Goal: Task Accomplishment & Management: Use online tool/utility

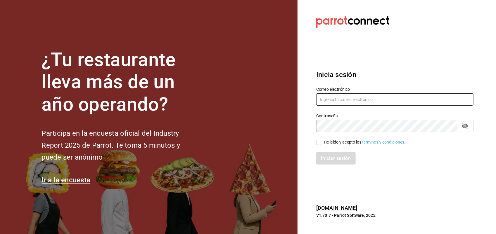
type input "[EMAIL_ADDRESS][DOMAIN_NAME]"
click at [317, 141] on input "He leído y acepto los Términos y condiciones." at bounding box center [318, 142] width 5 height 5
checkbox input "true"
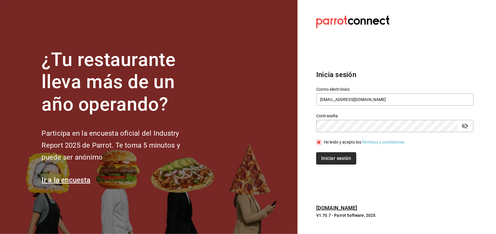
click at [334, 158] on button "Iniciar sesión" at bounding box center [336, 159] width 40 height 12
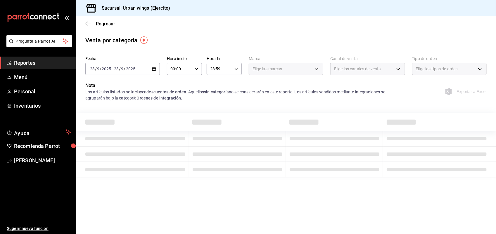
click at [84, 20] on div "Regresar" at bounding box center [286, 23] width 420 height 15
click at [90, 24] on icon "button" at bounding box center [88, 23] width 6 height 5
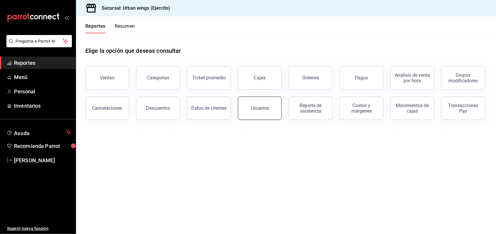
click at [264, 102] on button "Usuarios" at bounding box center [260, 108] width 44 height 23
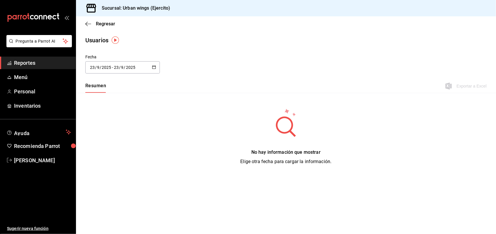
click at [157, 69] on div "2025-09-23 23 / 9 / 2025 - 2025-09-23 23 / 9 / 2025" at bounding box center [122, 67] width 74 height 12
click at [120, 153] on li "Rango de fechas" at bounding box center [112, 151] width 55 height 13
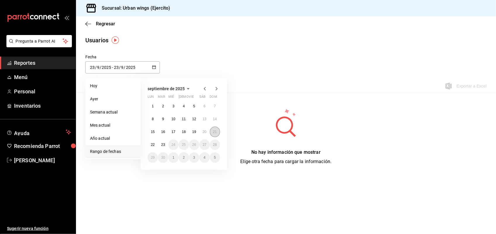
click at [217, 132] on button "21" at bounding box center [215, 132] width 10 height 11
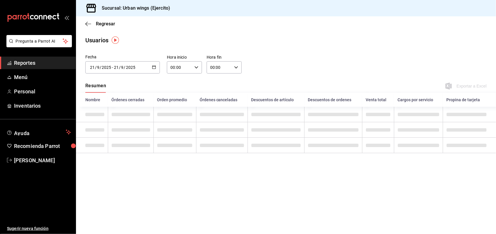
type input "2025-09-21"
type input "21"
type input "2025-09-21"
type input "21"
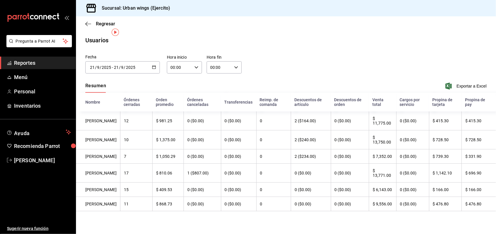
scroll to position [11, 0]
